Goal: Task Accomplishment & Management: Manage account settings

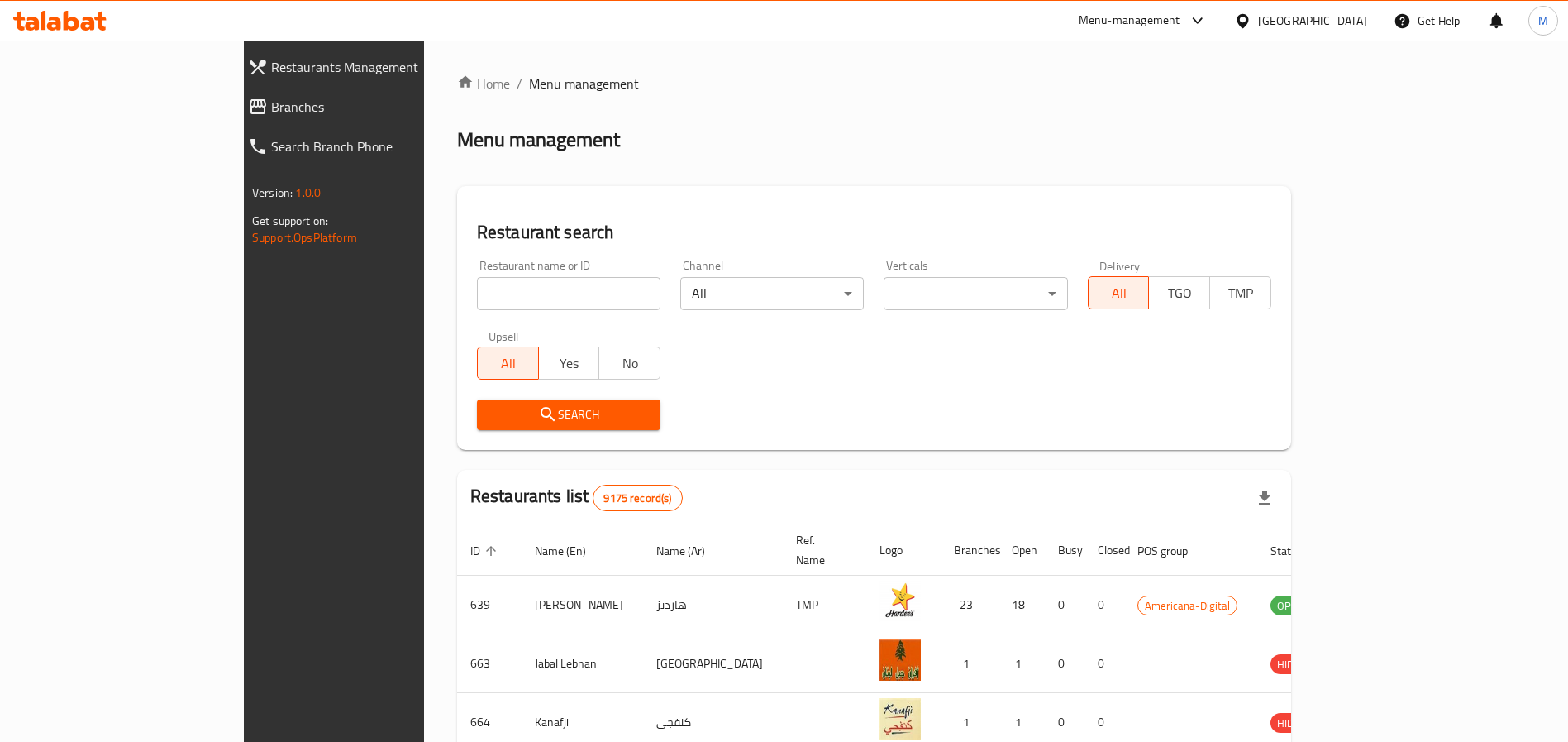
click at [1342, 22] on div "[GEOGRAPHIC_DATA]" at bounding box center [1313, 20] width 109 height 18
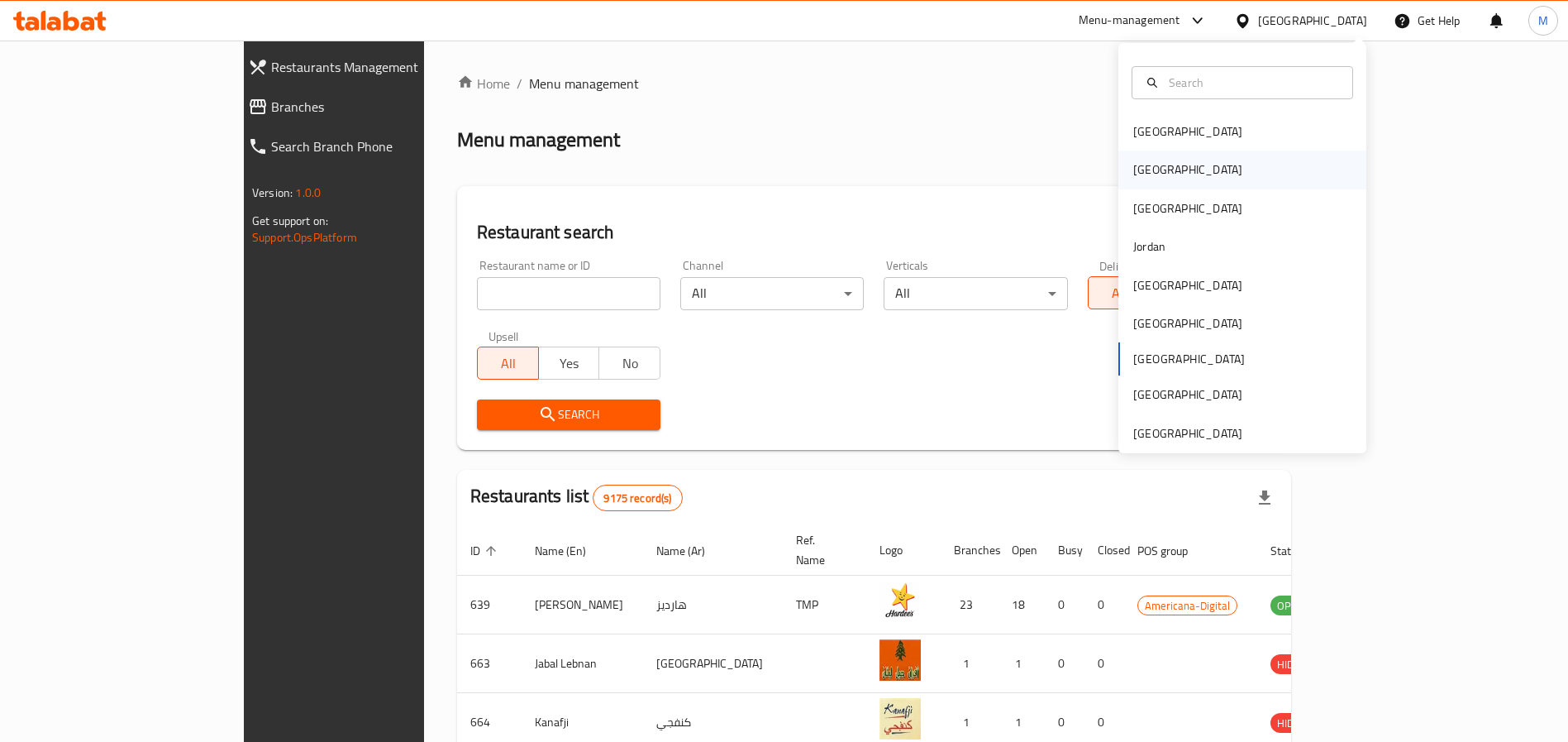
click at [1159, 159] on div "[GEOGRAPHIC_DATA]" at bounding box center [1242, 169] width 248 height 38
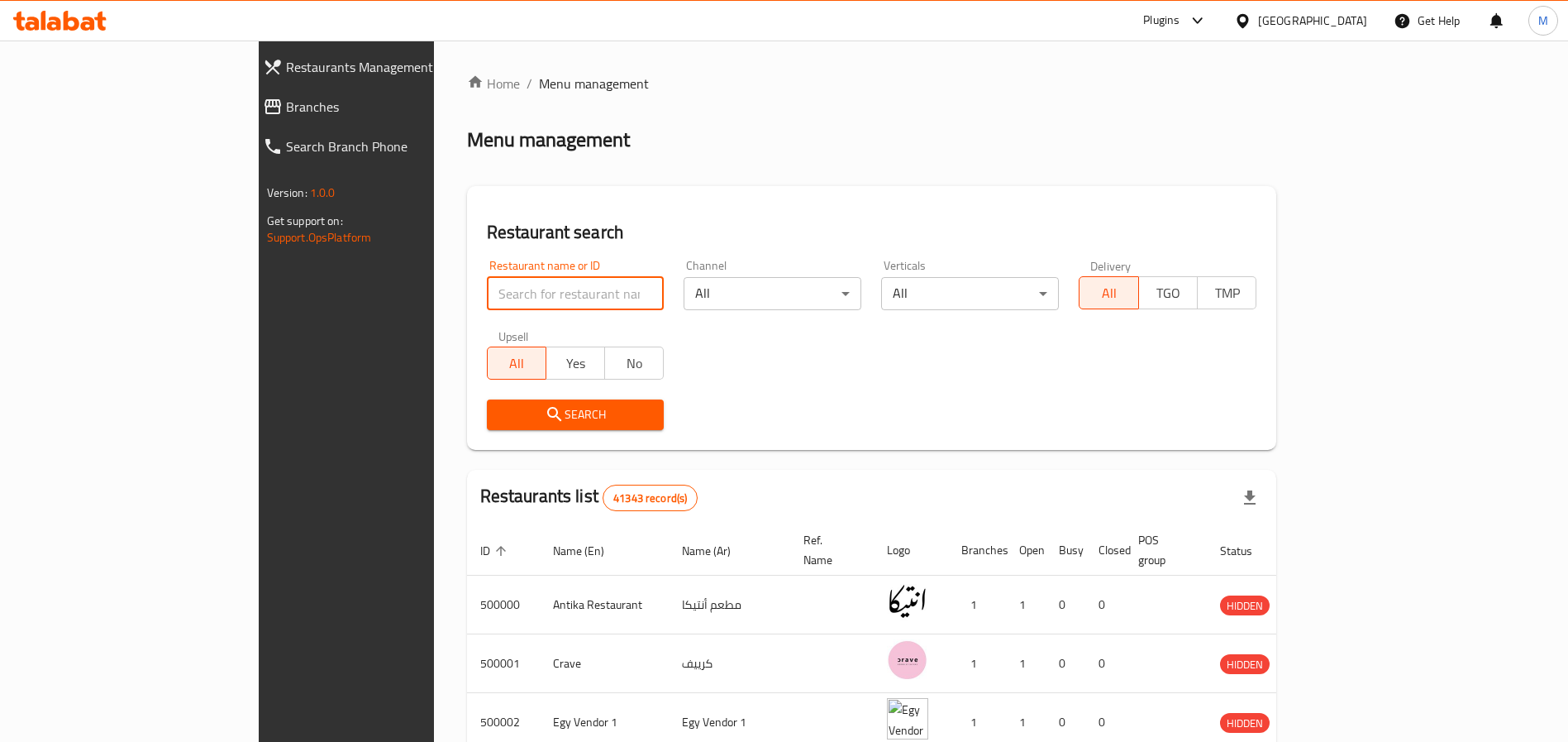
click at [486, 292] on input "search" at bounding box center [575, 293] width 178 height 33
type input "mayyal"
click button "Search" at bounding box center [575, 415] width 178 height 31
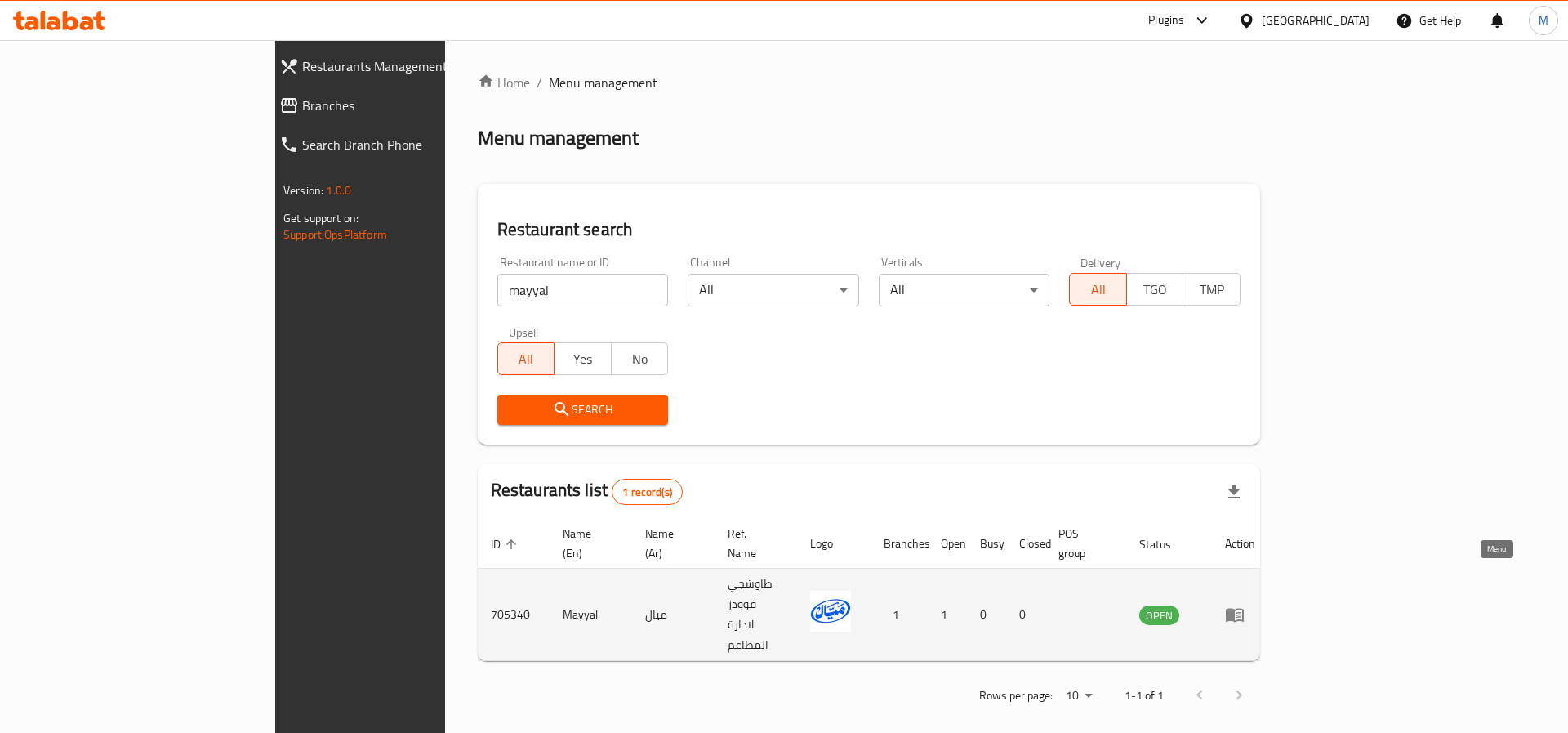
click at [1244, 604] on icon "enhanced table" at bounding box center [1234, 614] width 19 height 19
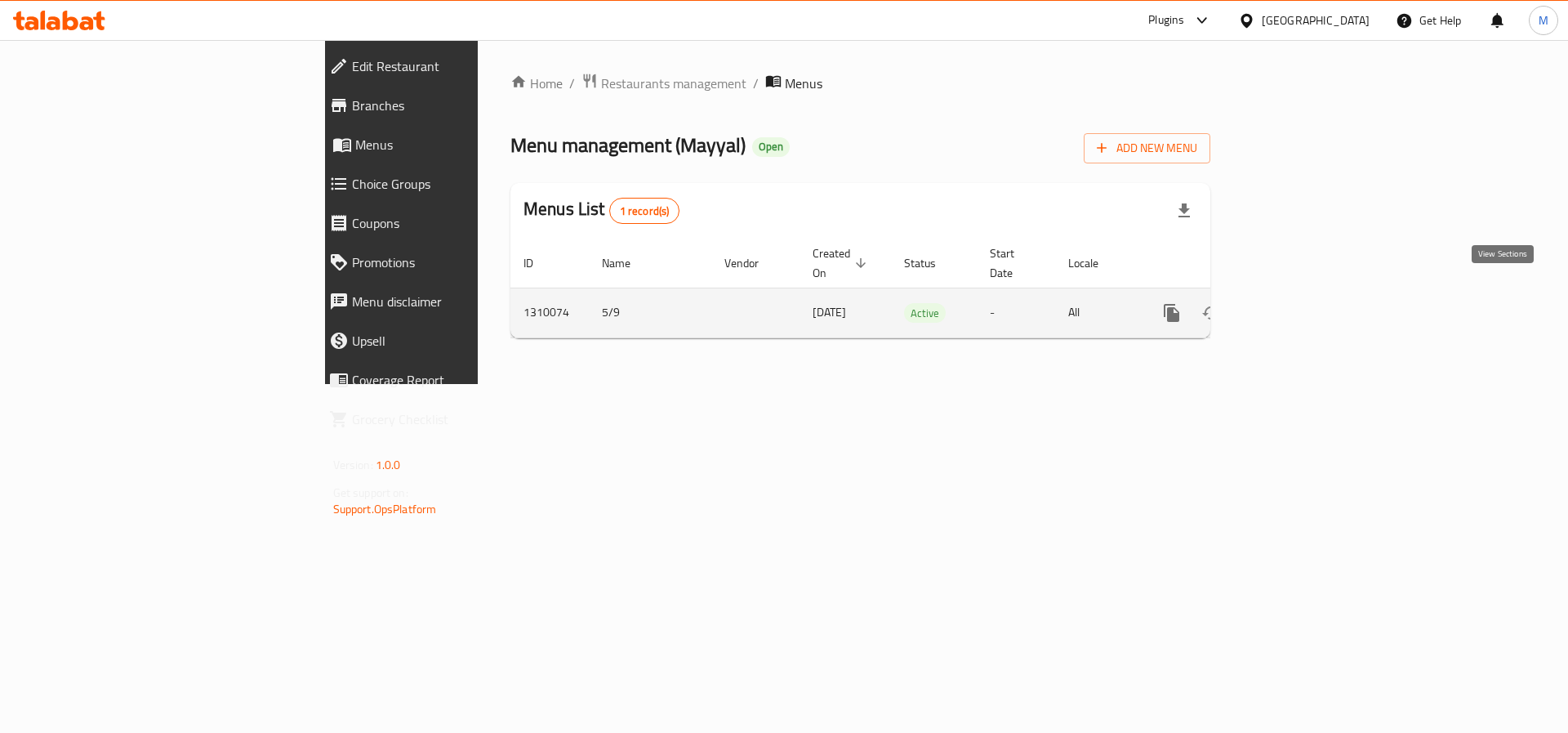
click at [1299, 303] on icon "enhanced table" at bounding box center [1289, 313] width 19 height 19
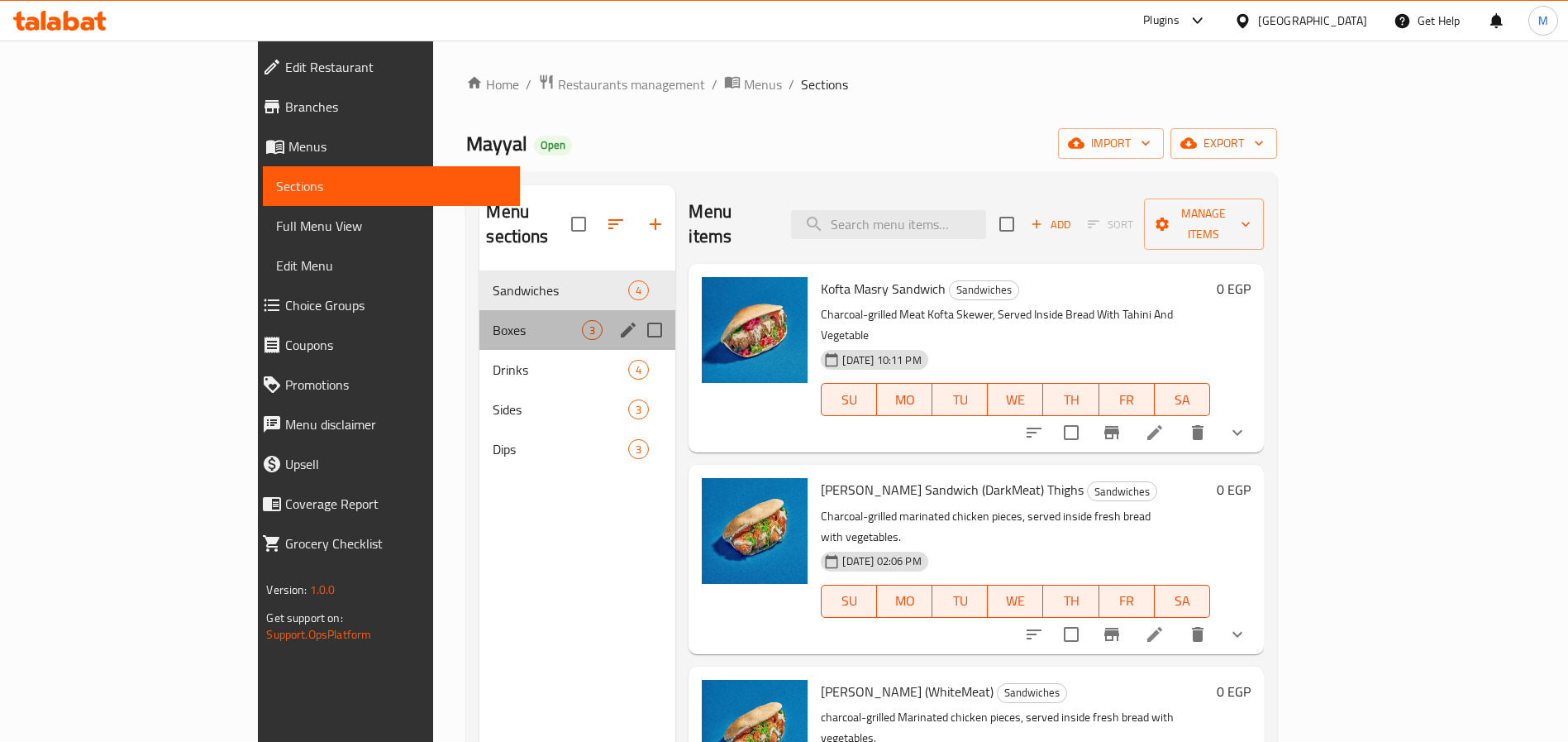
click at [480, 310] on div "Boxes 3" at bounding box center [578, 329] width 196 height 40
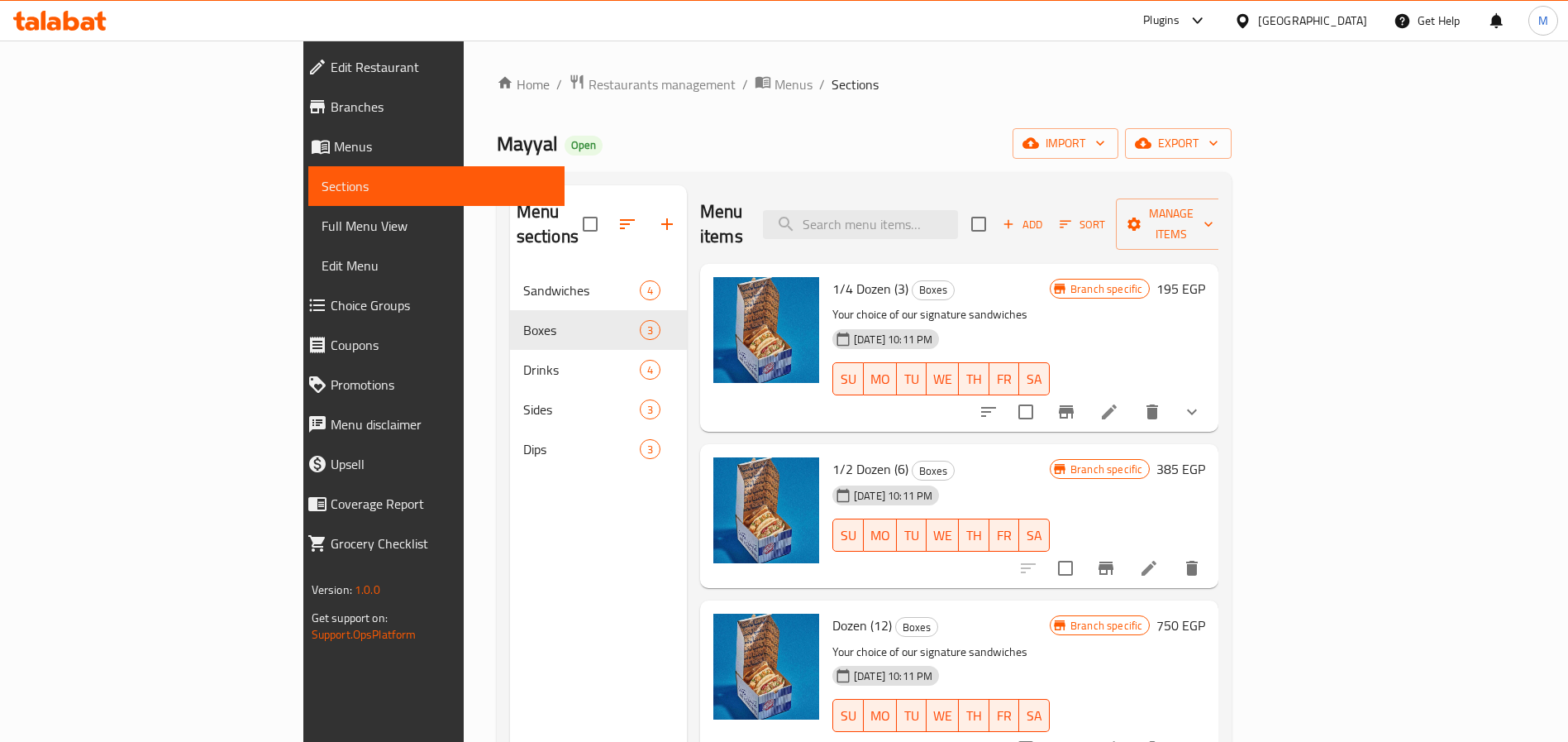
scroll to position [48, 0]
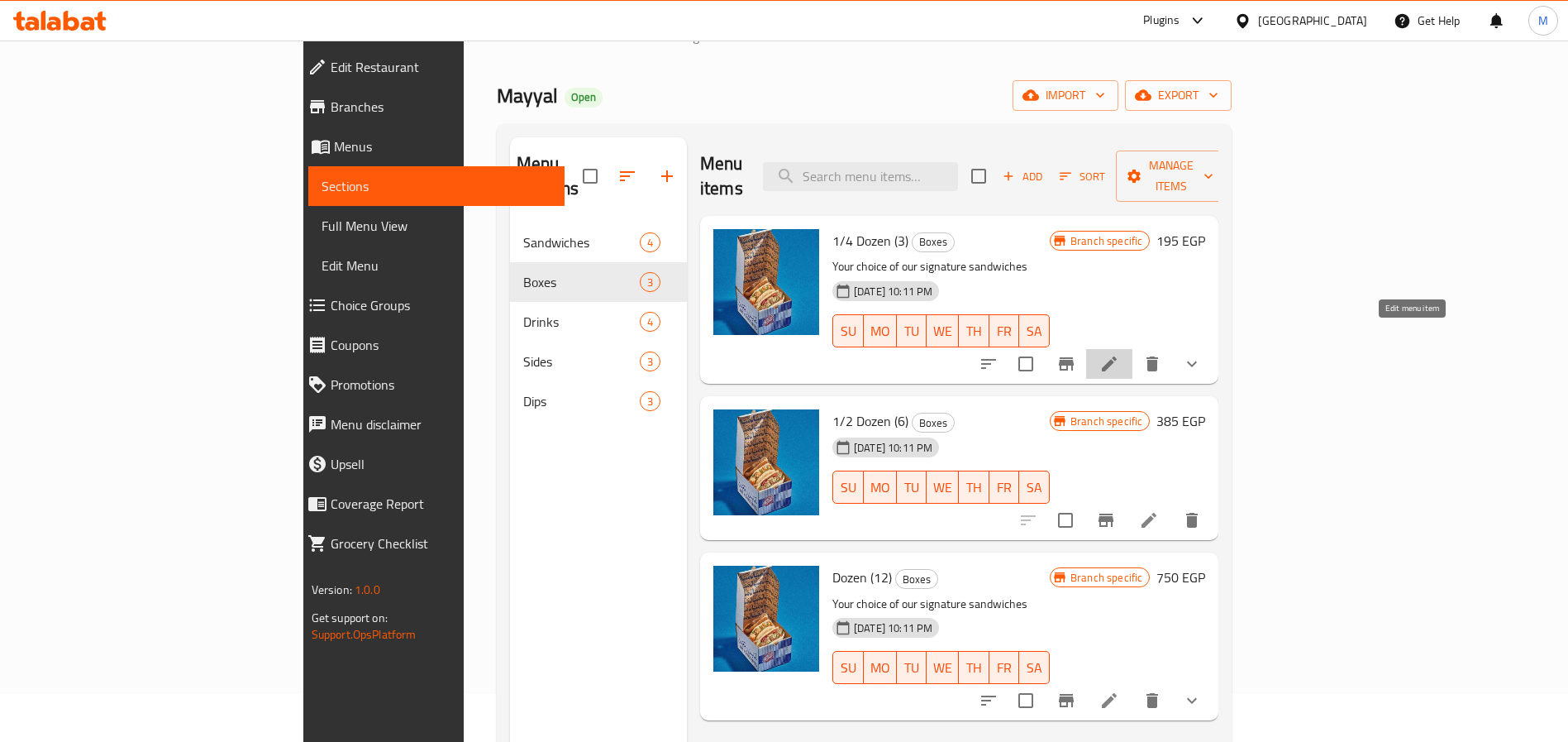
click at [1119, 354] on icon at bounding box center [1109, 363] width 19 height 19
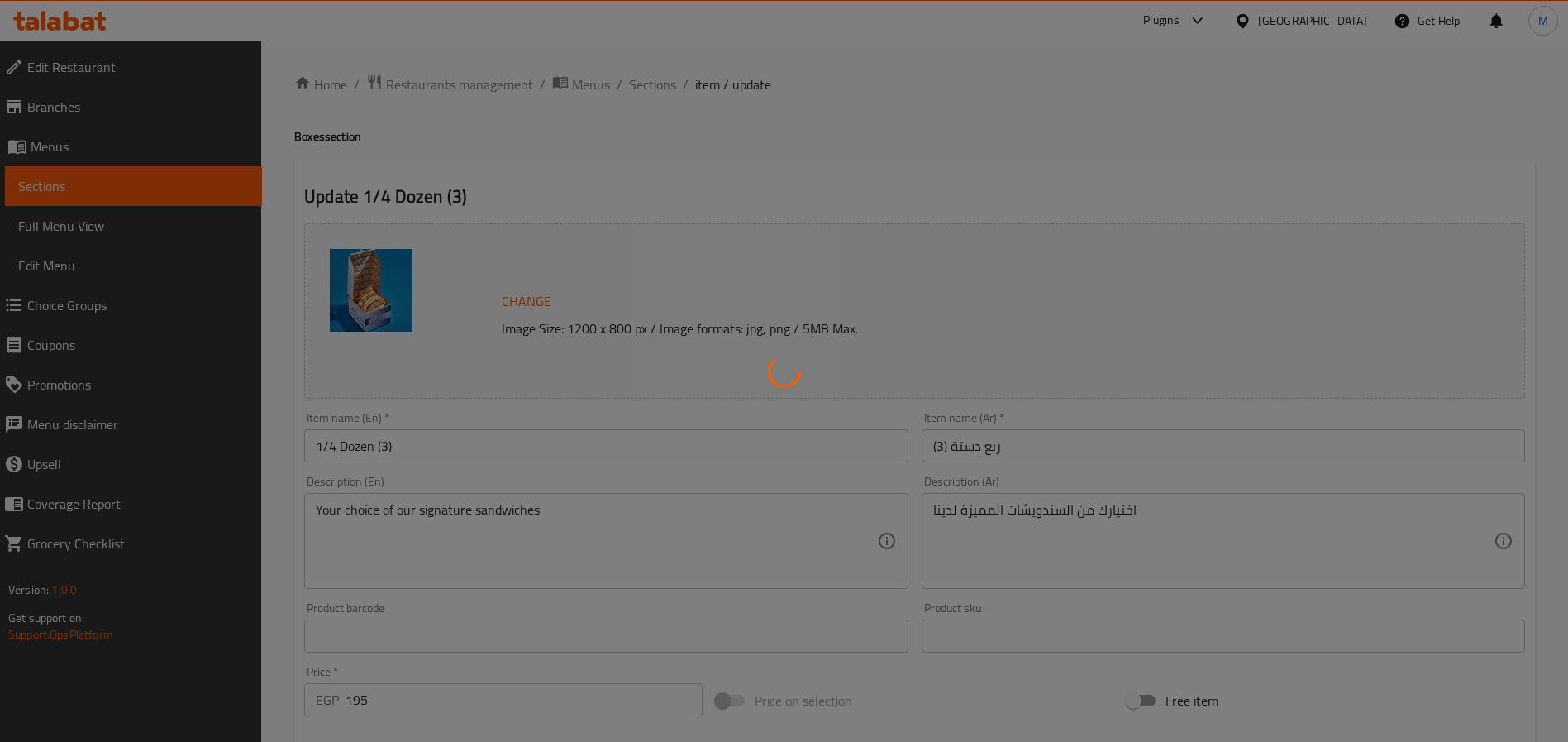
type input "إختيارك من: 1/4 دسته دوزان"
type input "1"
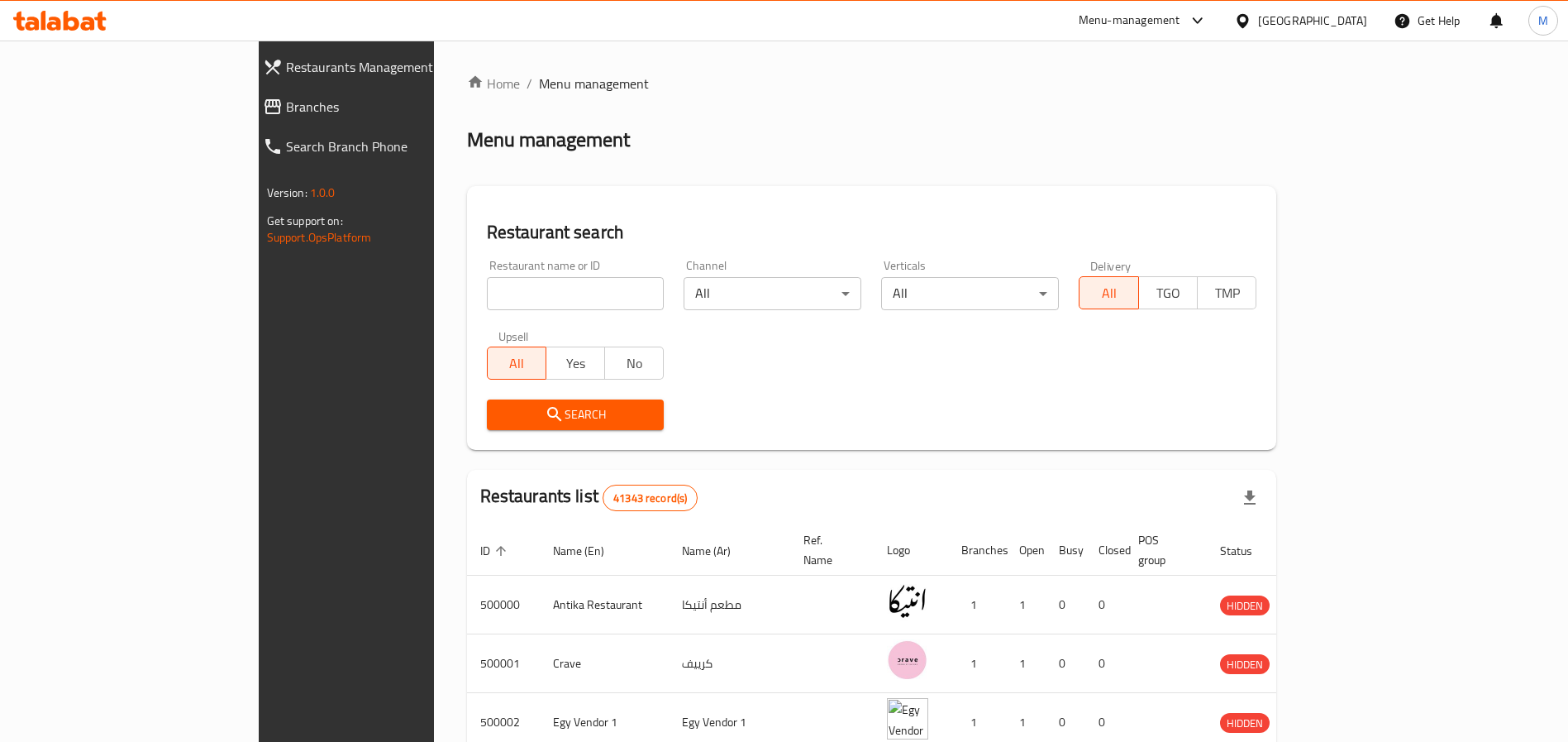
scroll to position [48, 0]
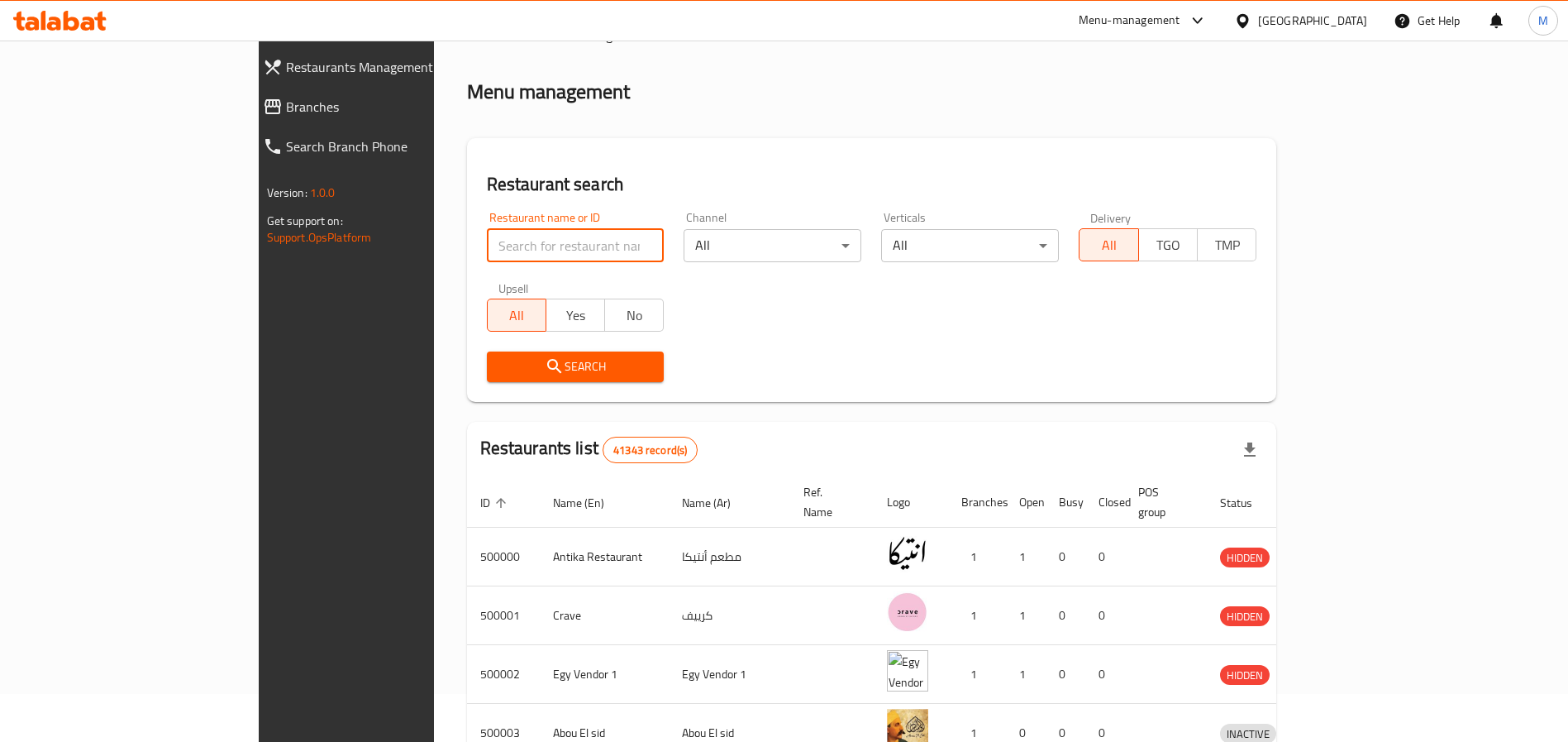
click at [486, 248] on input "search" at bounding box center [575, 246] width 178 height 33
type input "mayyal"
click button "Search" at bounding box center [575, 367] width 178 height 31
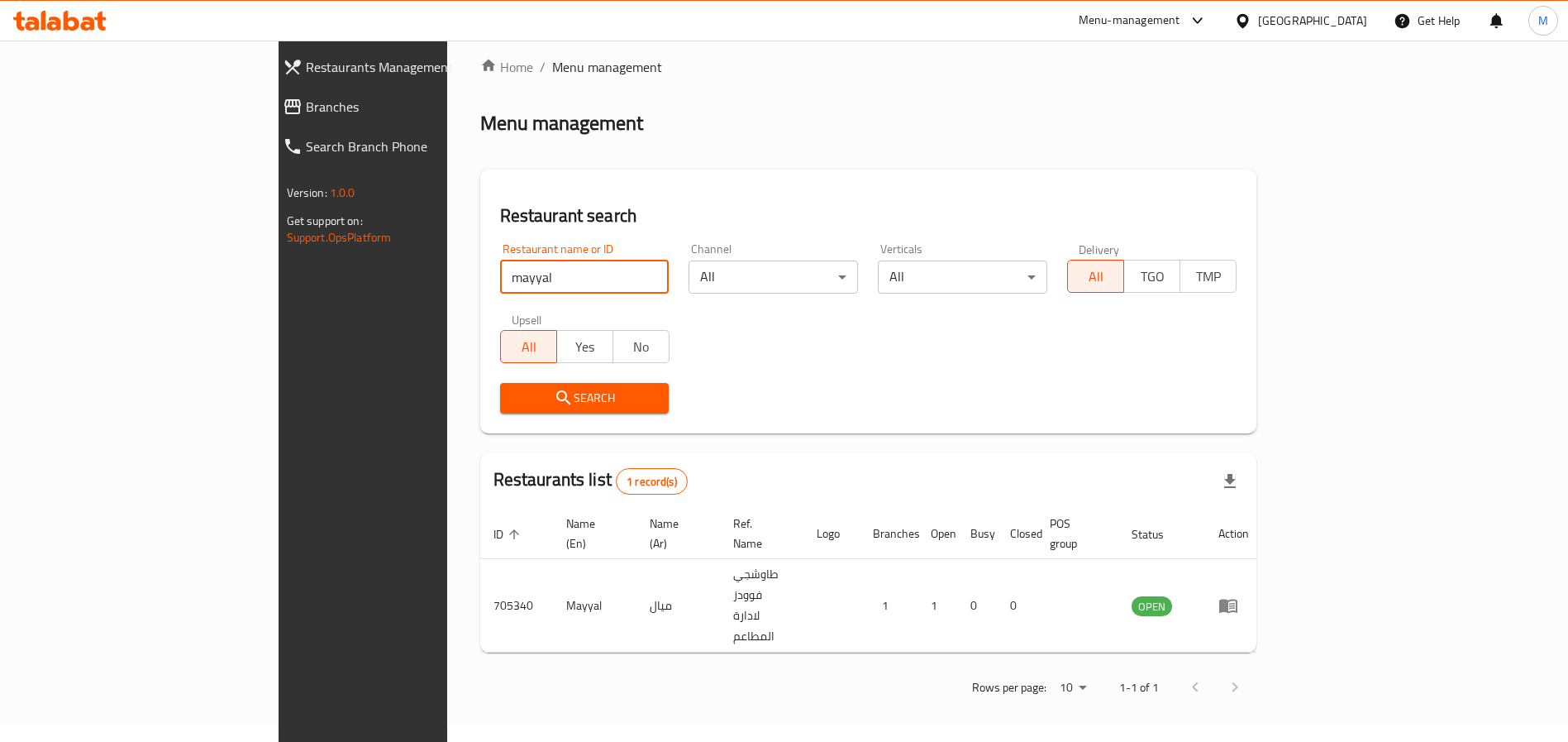
scroll to position [0, 0]
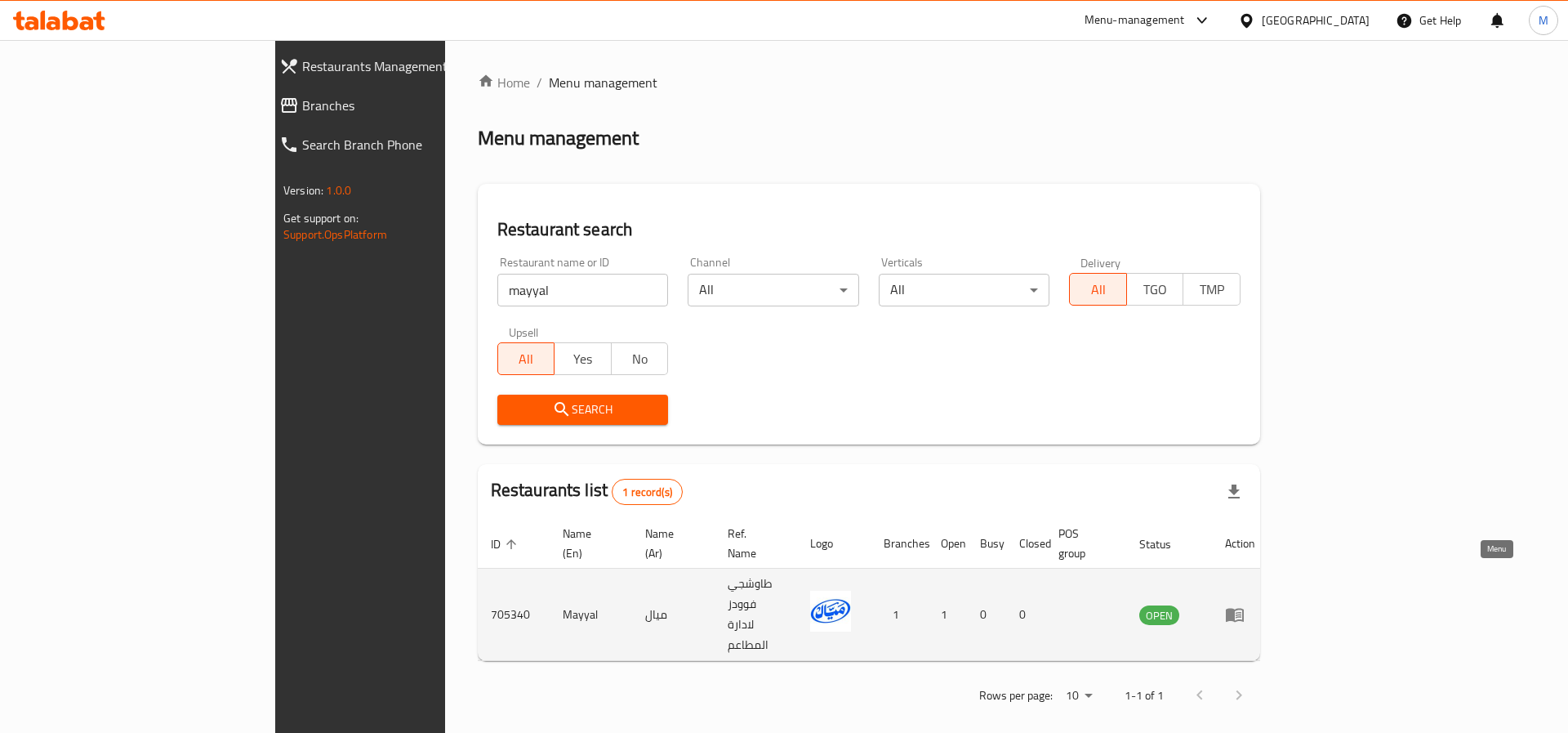
click at [1244, 604] on icon "enhanced table" at bounding box center [1234, 614] width 19 height 19
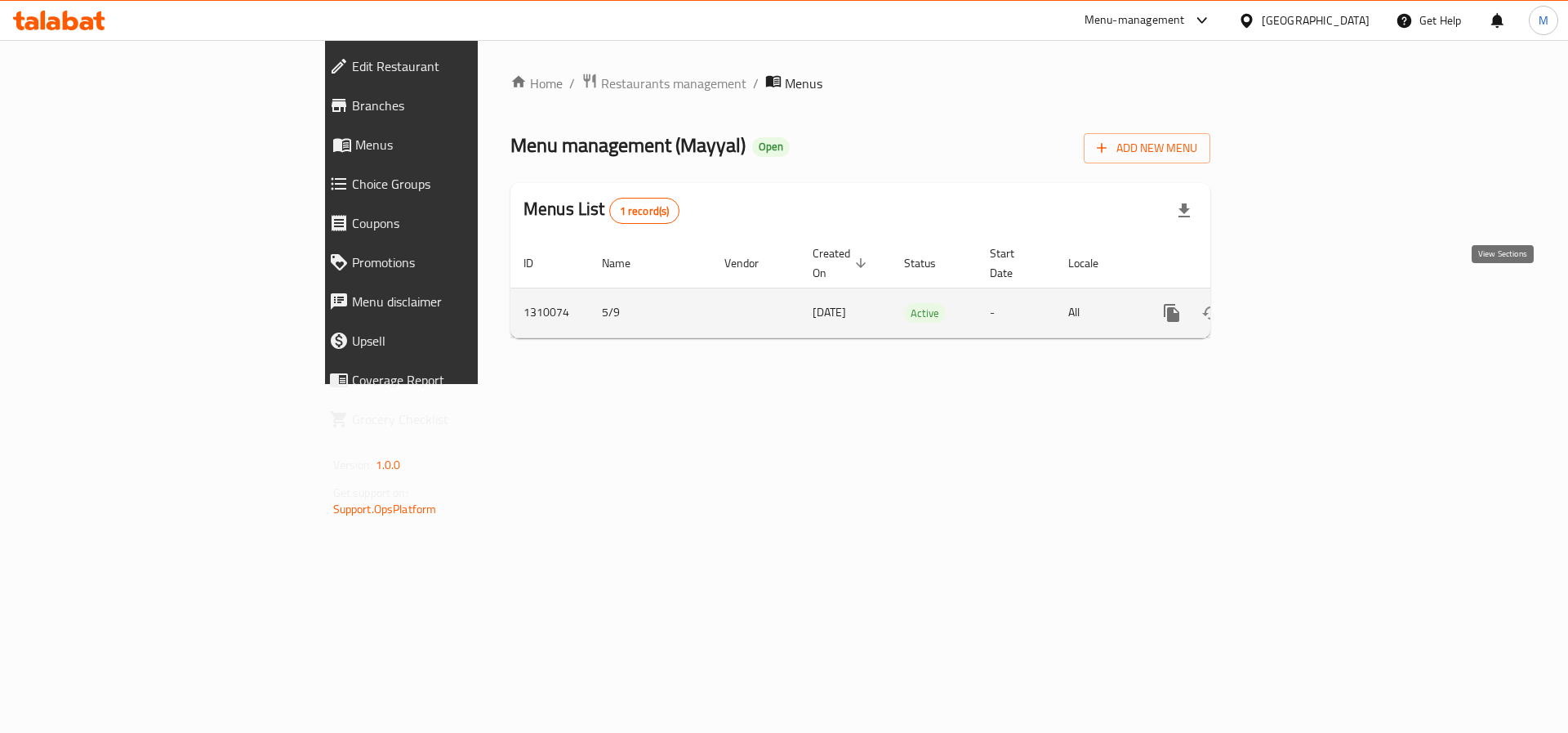
click at [1309, 294] on link "enhanced table" at bounding box center [1289, 313] width 39 height 39
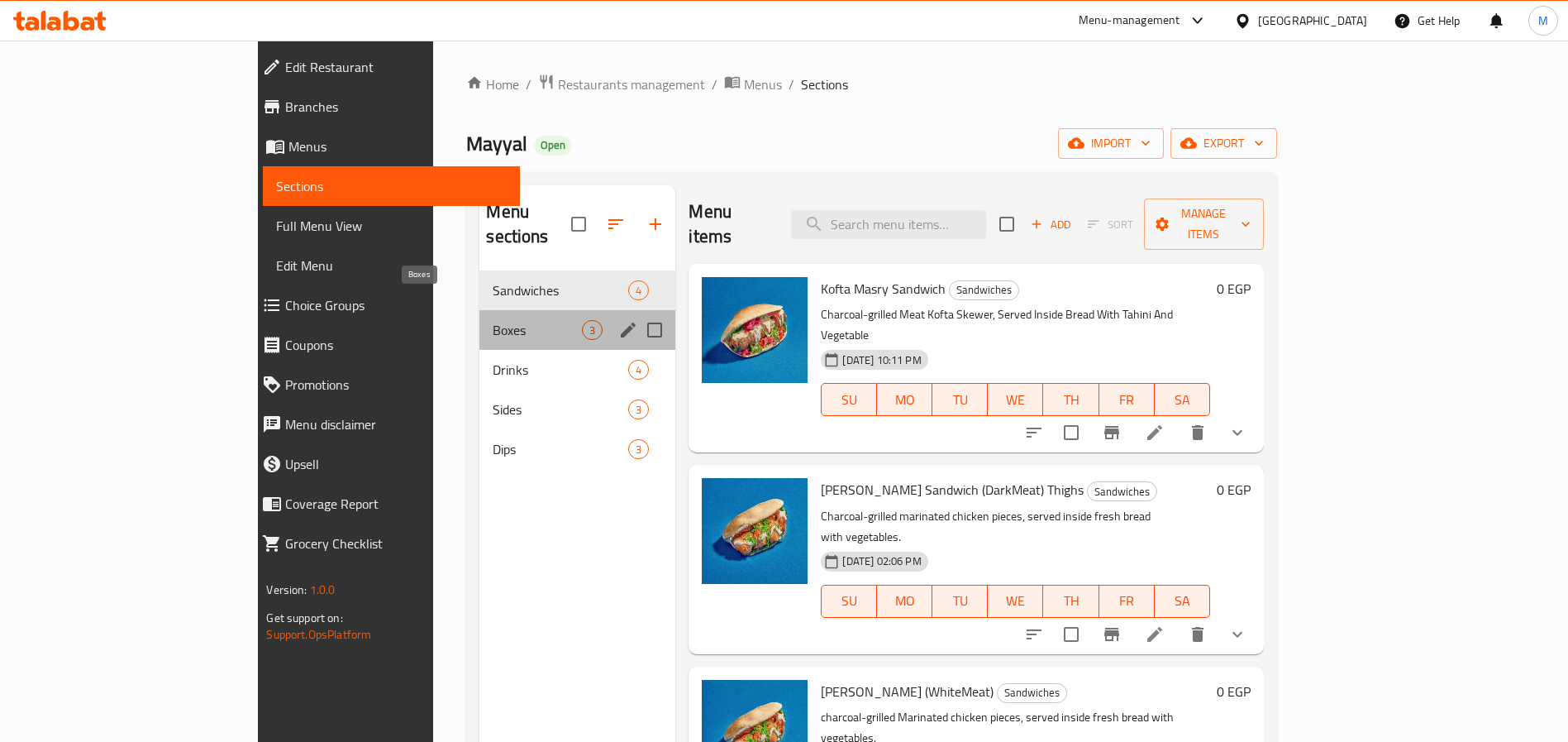
click at [492, 320] on span "Boxes" at bounding box center [537, 329] width 89 height 19
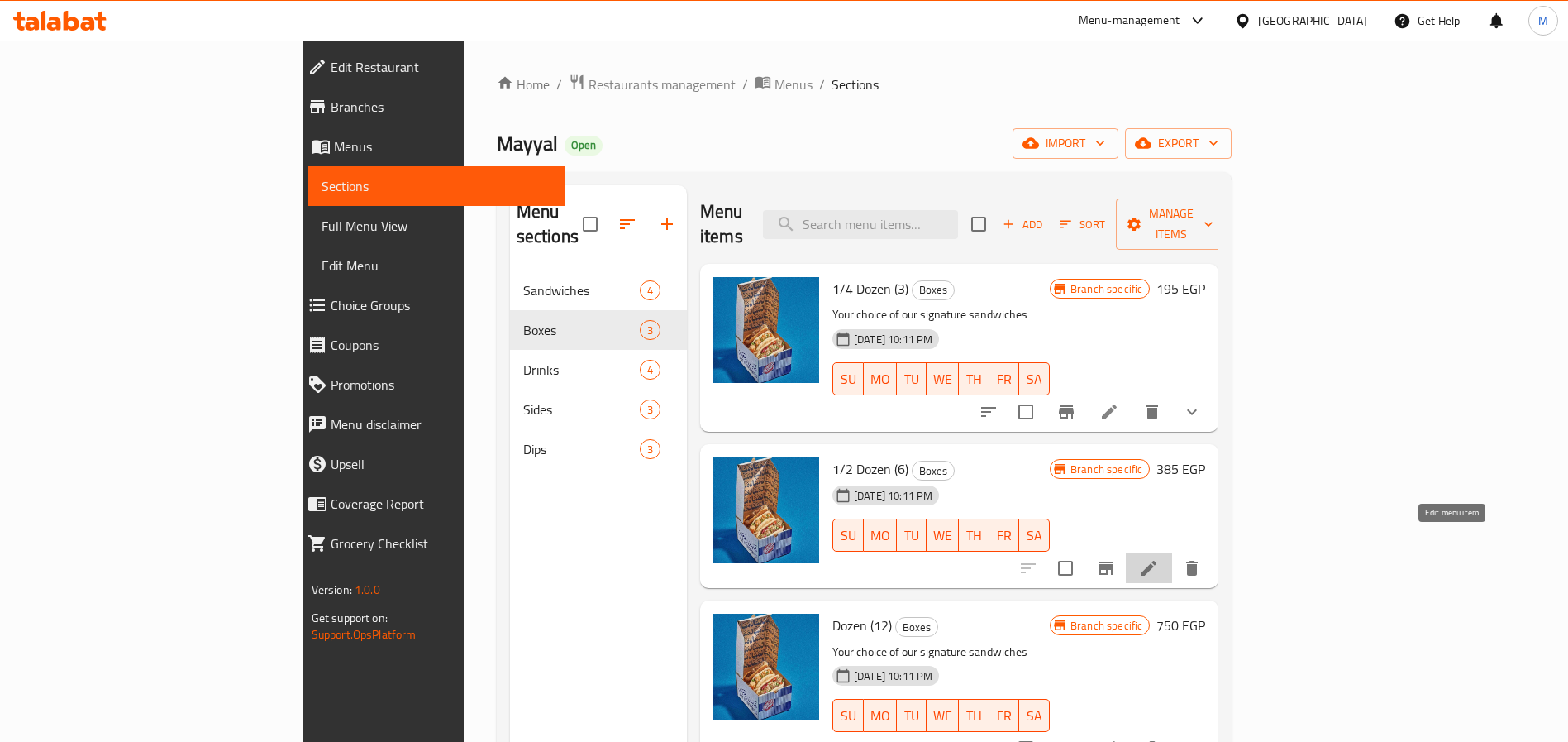
click at [1159, 558] on icon at bounding box center [1149, 568] width 19 height 19
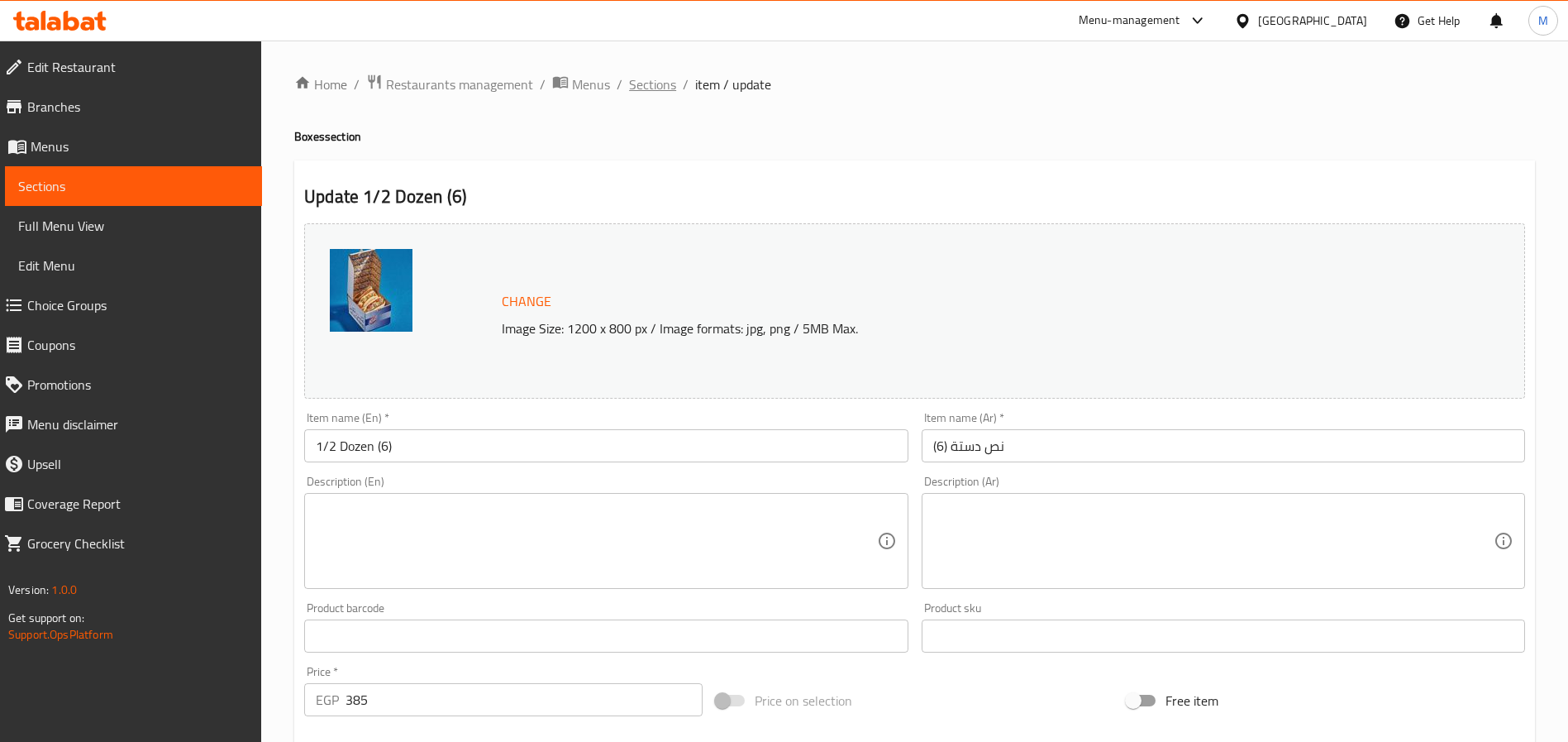
click at [651, 84] on span "Sections" at bounding box center [652, 84] width 48 height 19
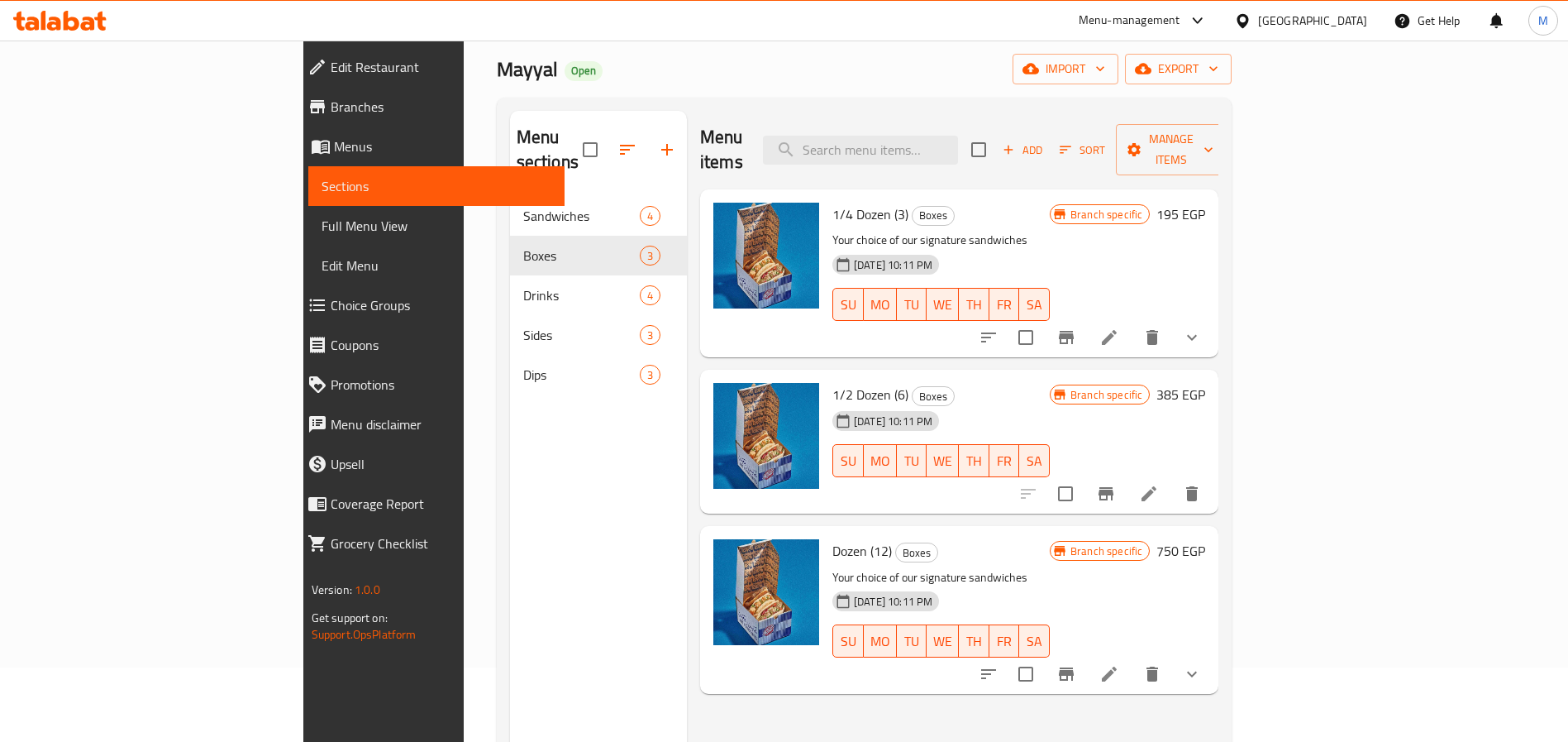
scroll to position [77, 0]
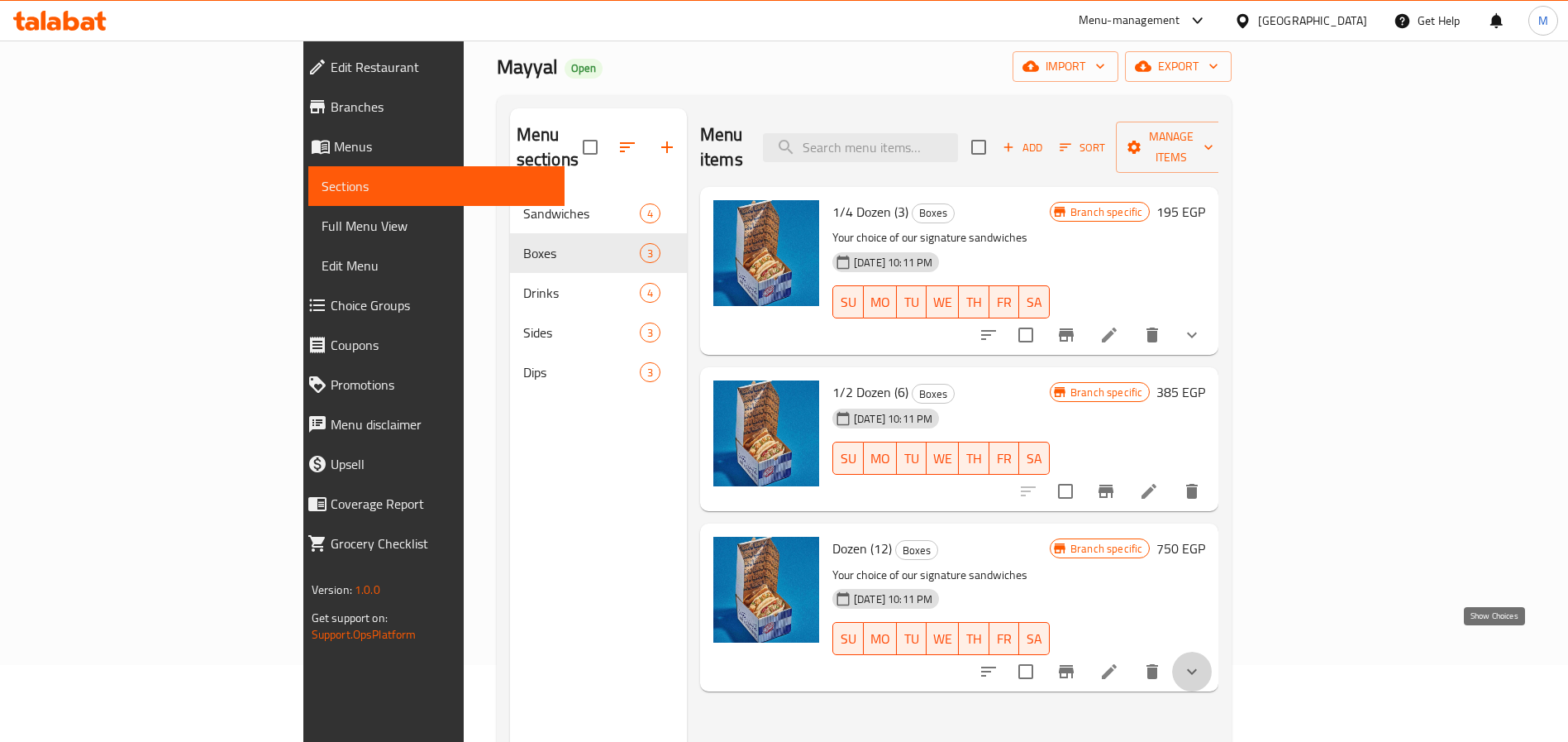
click at [1202, 661] on icon "show more" at bounding box center [1191, 671] width 19 height 19
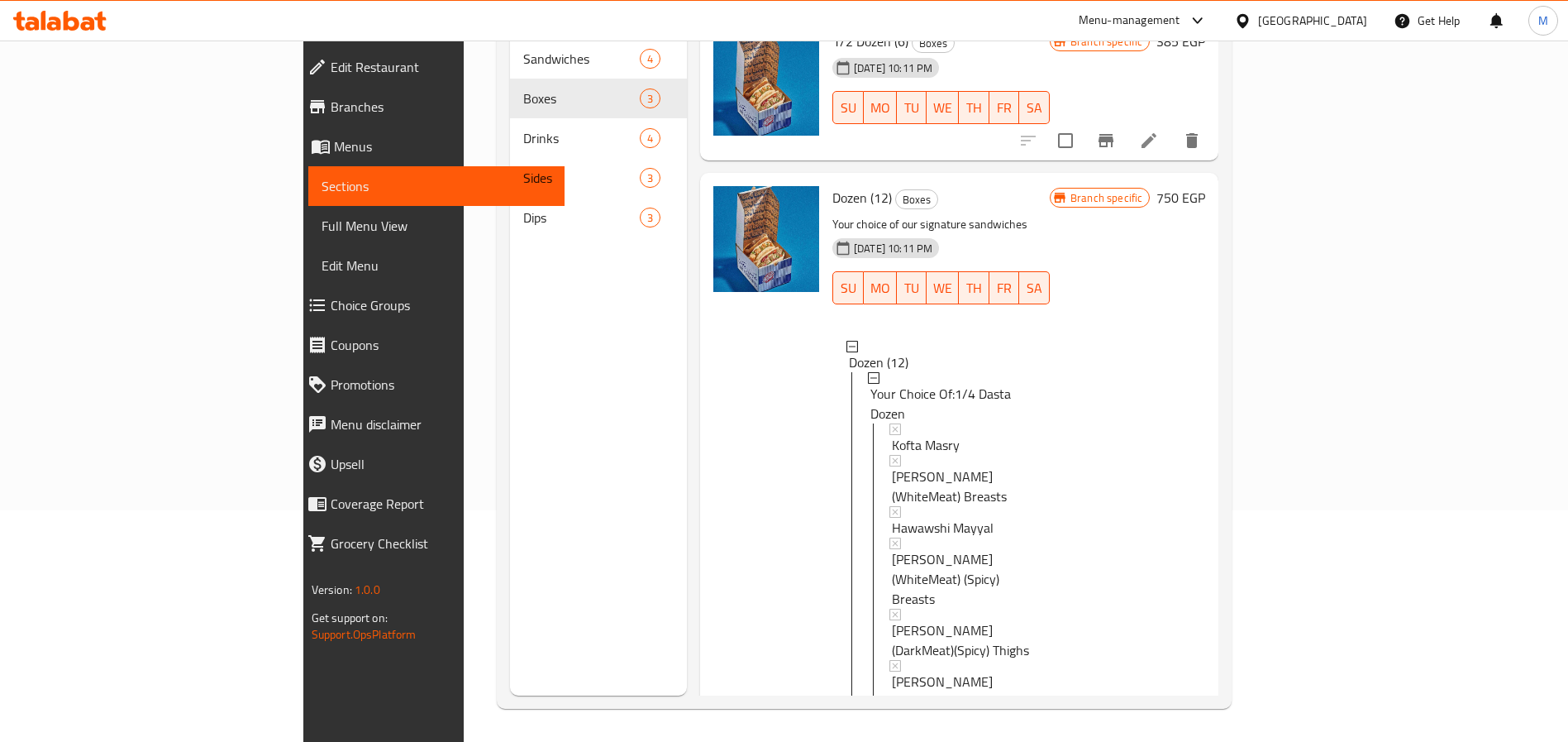
scroll to position [3, 0]
